Goal: Information Seeking & Learning: Stay updated

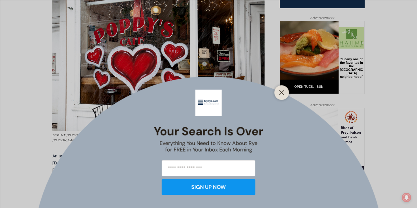
scroll to position [282, 0]
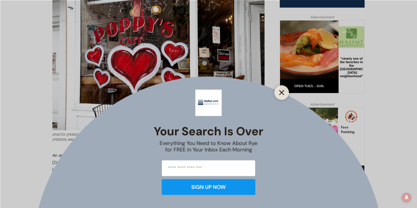
click at [284, 91] on line "Close" at bounding box center [282, 93] width 4 height 4
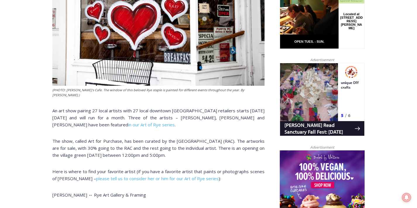
scroll to position [330, 0]
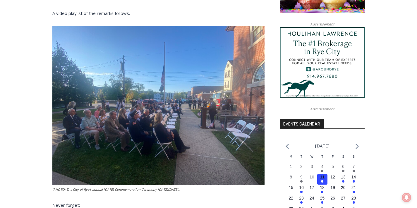
scroll to position [457, 0]
